Goal: Information Seeking & Learning: Learn about a topic

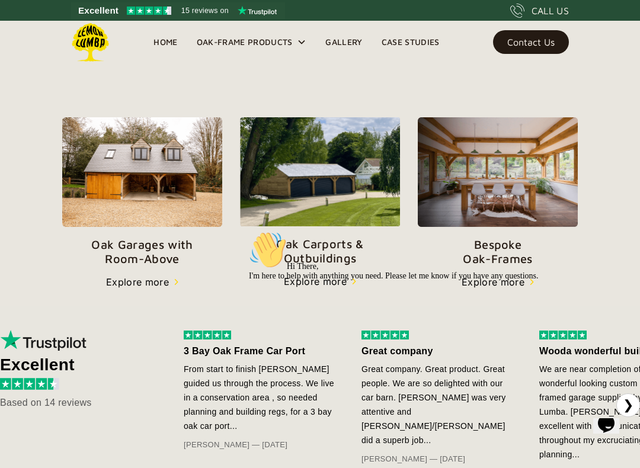
scroll to position [378, 0]
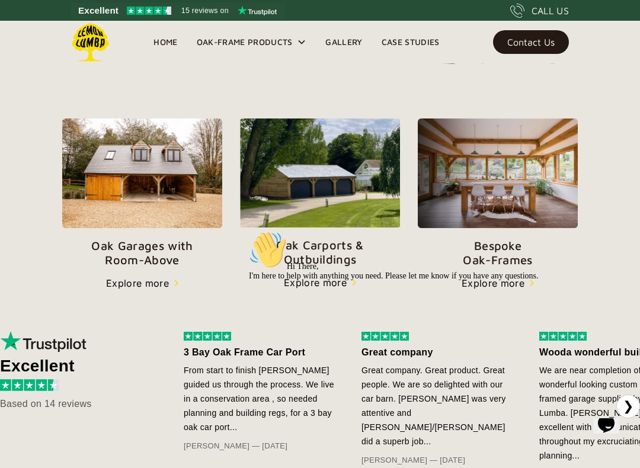
click at [336, 180] on img at bounding box center [320, 173] width 160 height 109
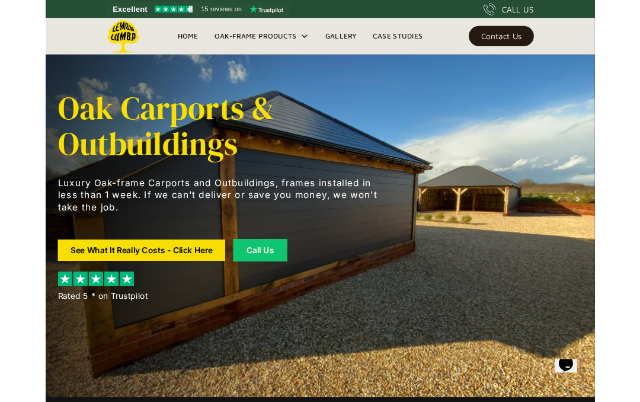
scroll to position [5, 0]
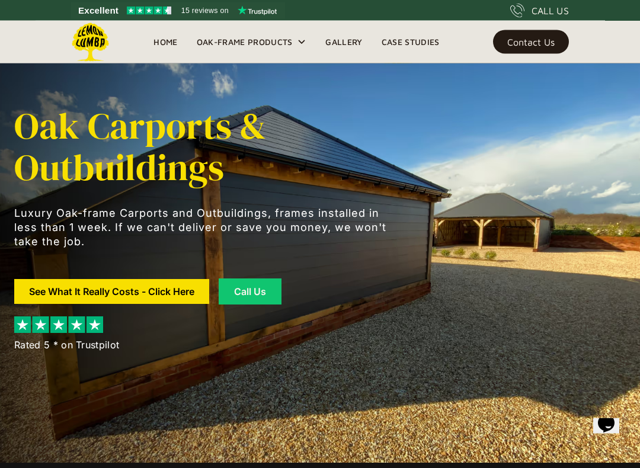
click at [532, 46] on div "Contact Us" at bounding box center [531, 42] width 47 height 8
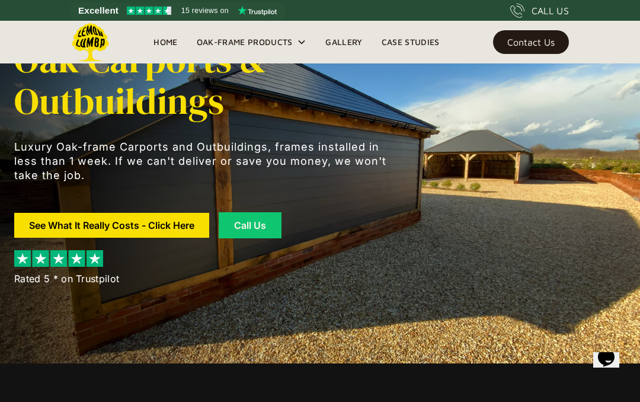
scroll to position [0, 0]
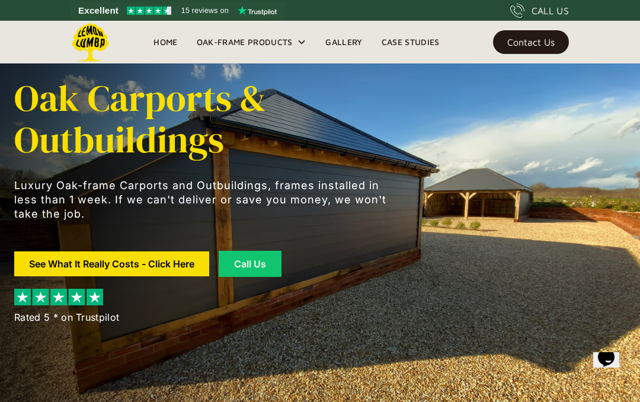
click at [233, 36] on div "Oak-Frame Products" at bounding box center [245, 42] width 96 height 14
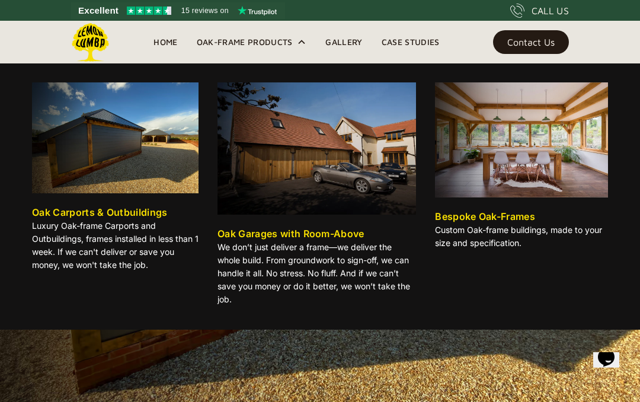
click at [91, 159] on img at bounding box center [115, 137] width 167 height 111
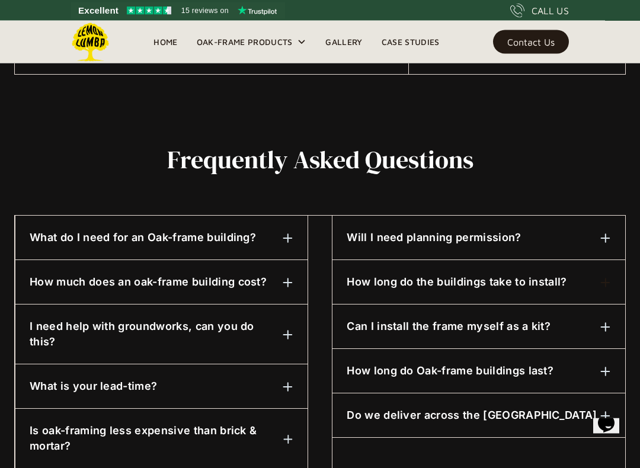
scroll to position [500, 0]
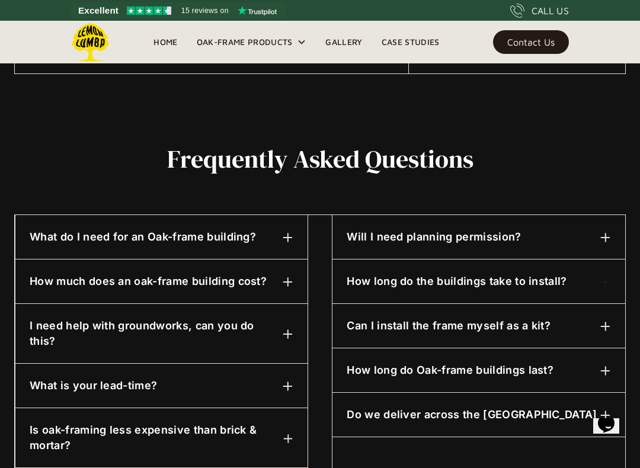
click at [597, 239] on div "Will I need planning permission?" at bounding box center [479, 236] width 264 height 15
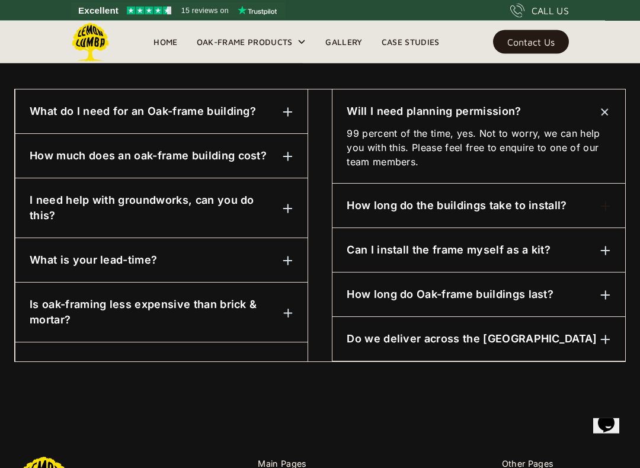
scroll to position [626, 0]
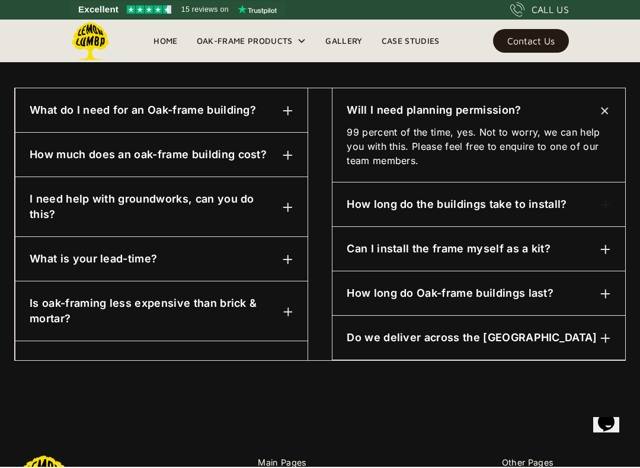
click at [601, 299] on img at bounding box center [606, 295] width 11 height 11
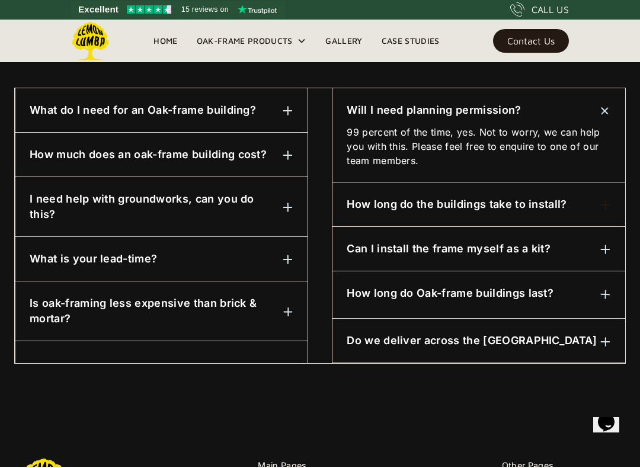
scroll to position [627, 0]
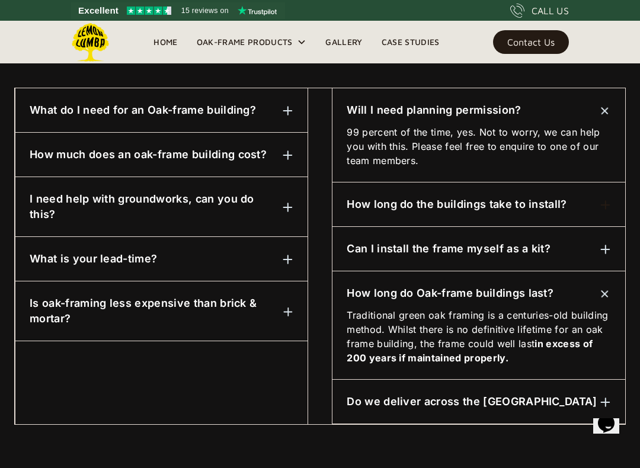
click at [285, 254] on img at bounding box center [288, 259] width 11 height 11
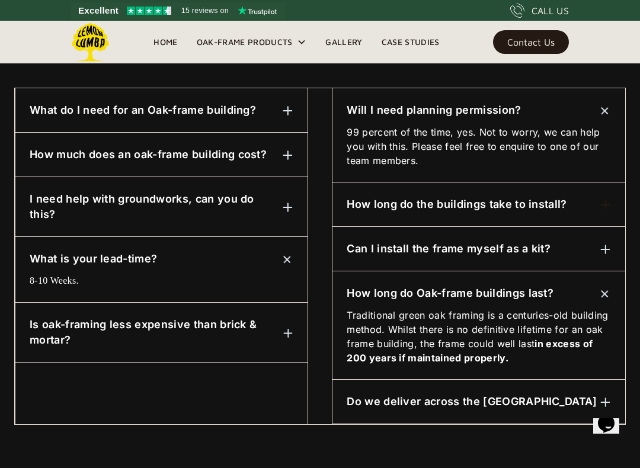
click at [285, 329] on img at bounding box center [288, 334] width 10 height 10
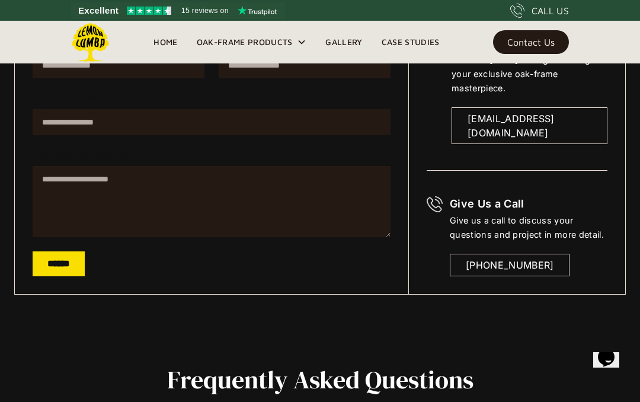
scroll to position [271, 0]
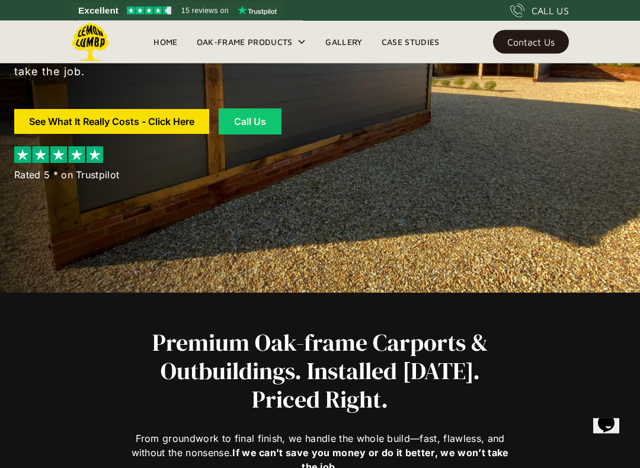
scroll to position [176, 0]
click at [143, 121] on link "See What It Really Costs - Click Here" at bounding box center [111, 121] width 195 height 25
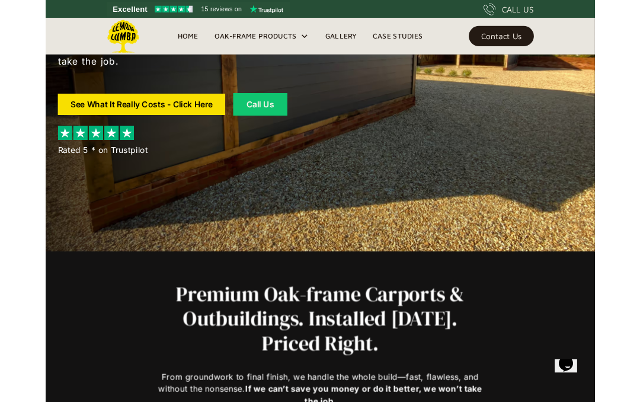
scroll to position [209, 0]
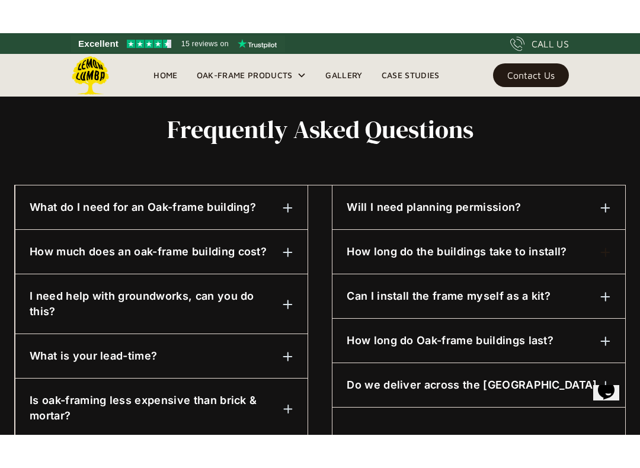
scroll to position [562, 0]
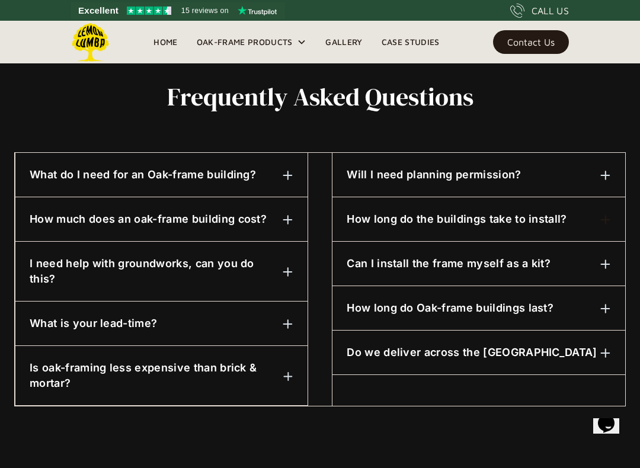
click at [594, 173] on div "Will I need planning permission?" at bounding box center [479, 174] width 264 height 15
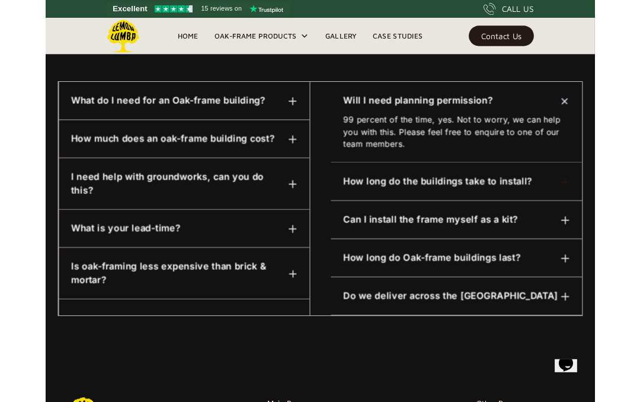
scroll to position [619, 0]
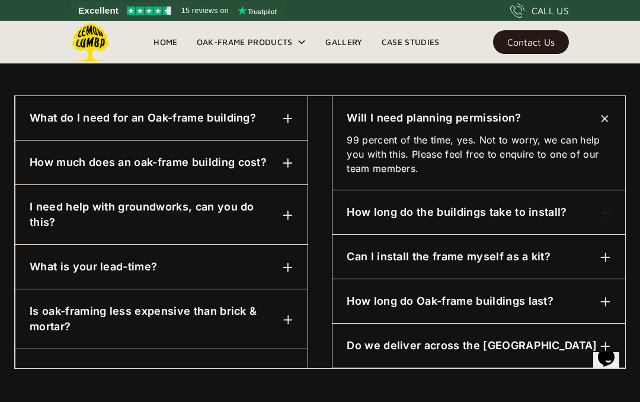
click at [76, 122] on h6 "What do I need for an Oak-frame building?" at bounding box center [143, 117] width 227 height 15
